Goal: Information Seeking & Learning: Learn about a topic

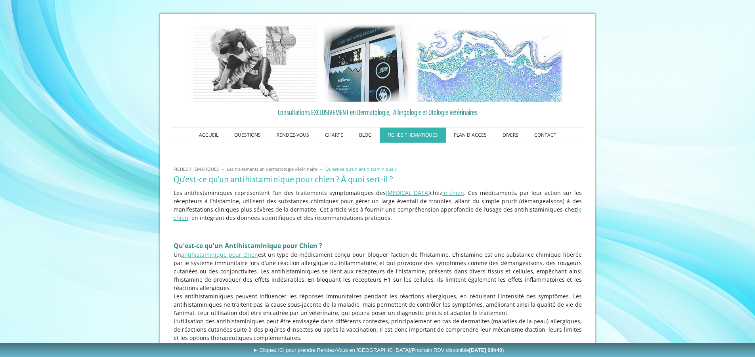
click at [370, 69] on img at bounding box center [378, 62] width 380 height 79
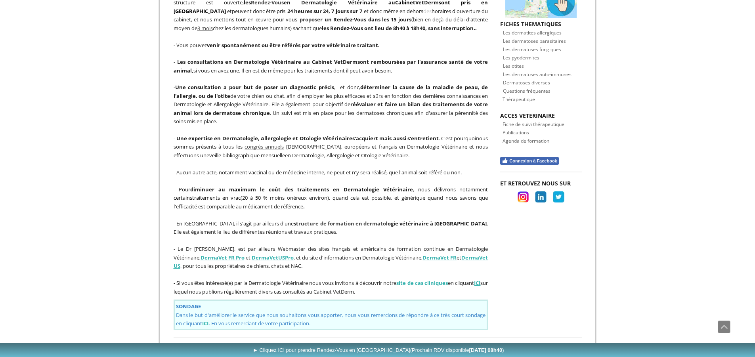
scroll to position [475, 0]
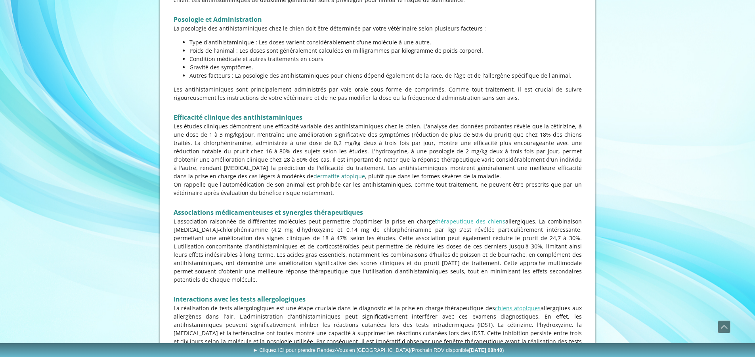
scroll to position [753, 0]
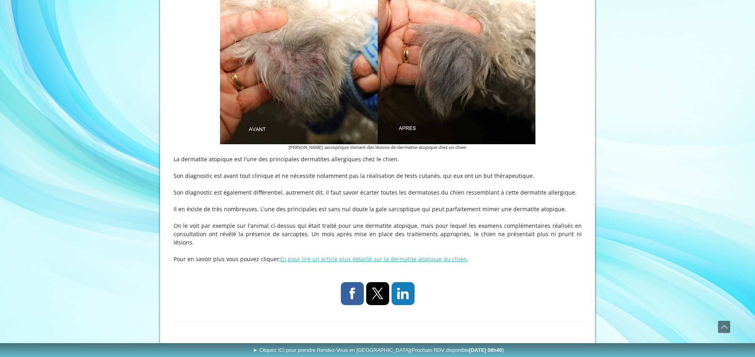
scroll to position [237, 0]
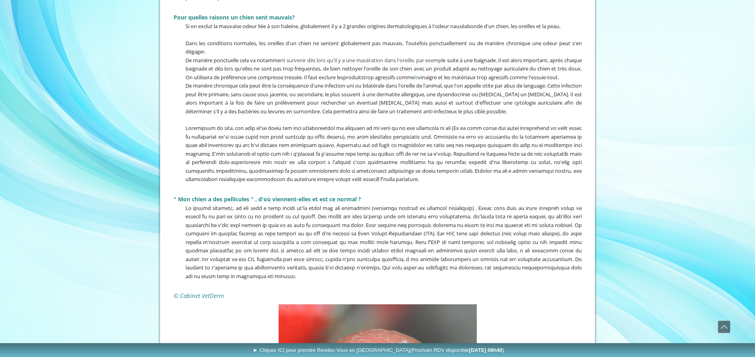
scroll to position [137, 0]
